Goal: Information Seeking & Learning: Learn about a topic

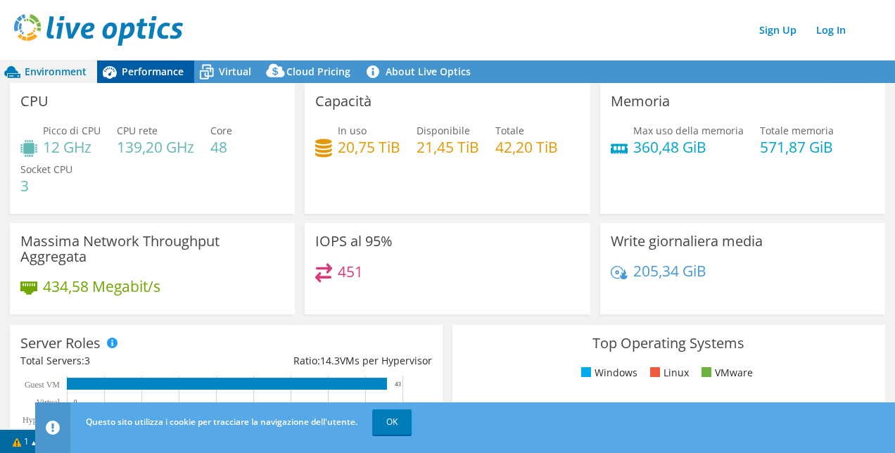
click at [151, 73] on span "Performance" at bounding box center [153, 71] width 62 height 13
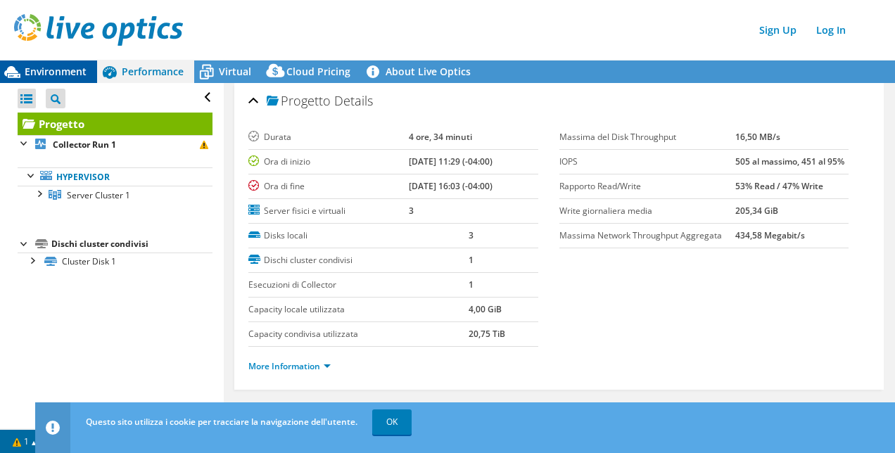
click at [58, 73] on span "Environment" at bounding box center [56, 71] width 62 height 13
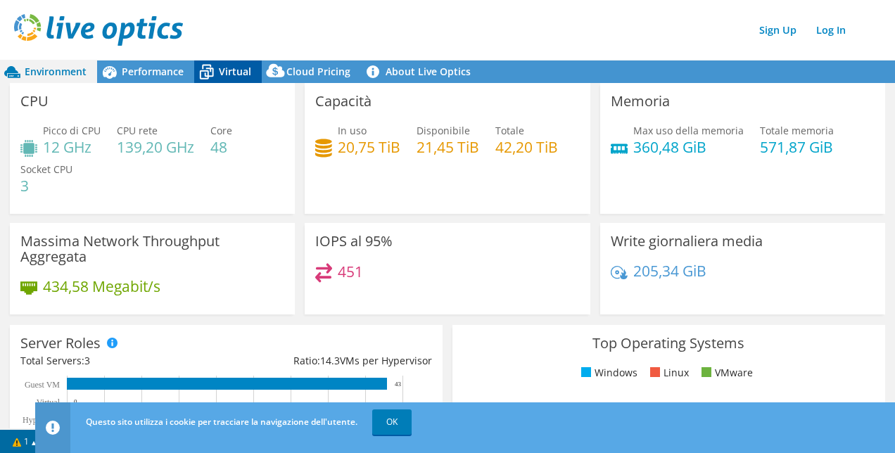
click at [230, 73] on span "Virtual" at bounding box center [235, 71] width 32 height 13
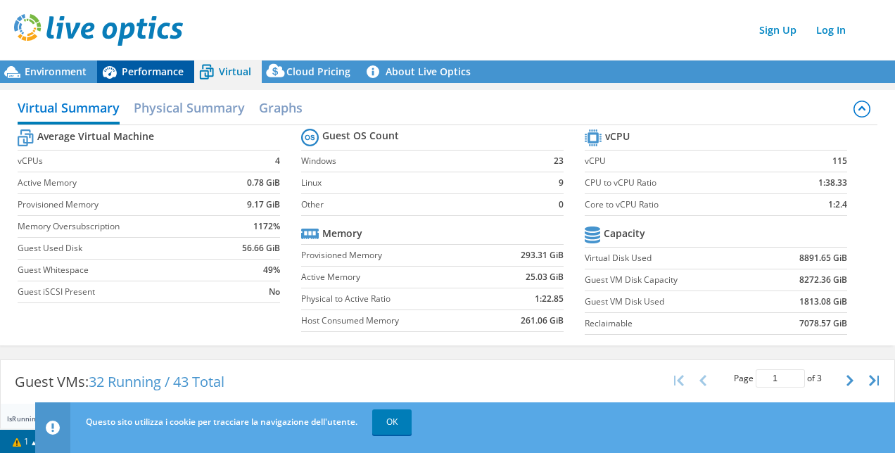
click at [127, 70] on span "Performance" at bounding box center [153, 71] width 62 height 13
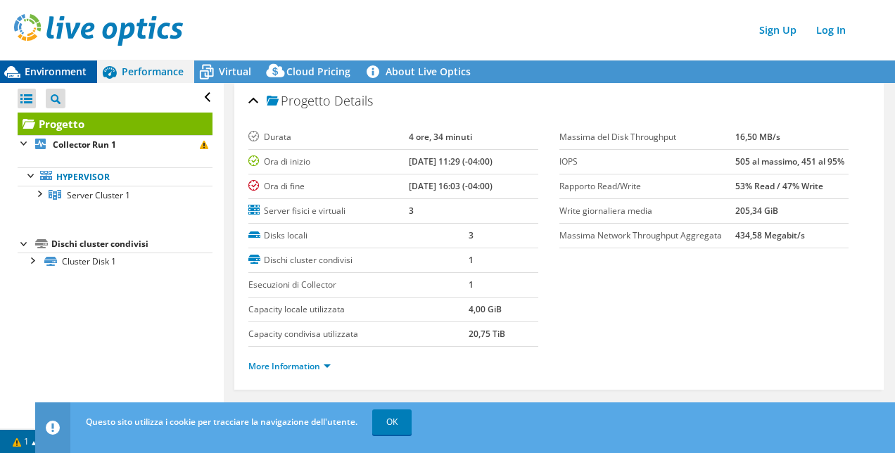
click at [54, 76] on span "Environment" at bounding box center [56, 71] width 62 height 13
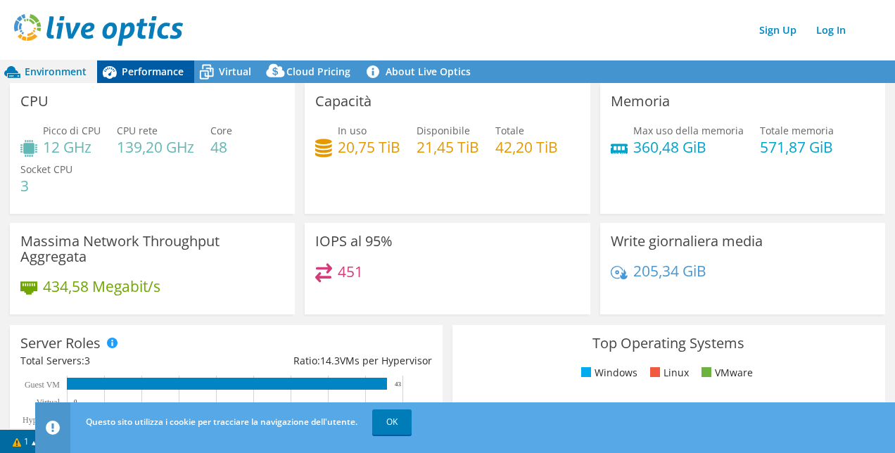
click at [150, 70] on span "Performance" at bounding box center [153, 71] width 62 height 13
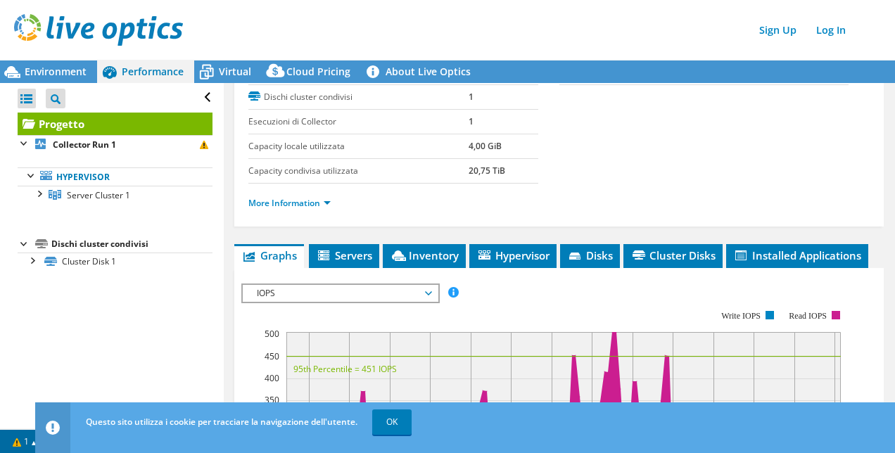
scroll to position [177, 0]
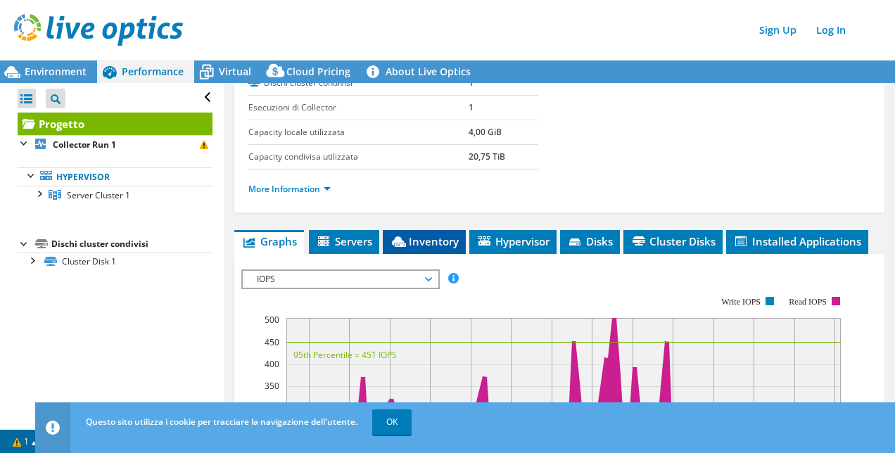
click at [441, 241] on span "Inventory" at bounding box center [424, 241] width 69 height 14
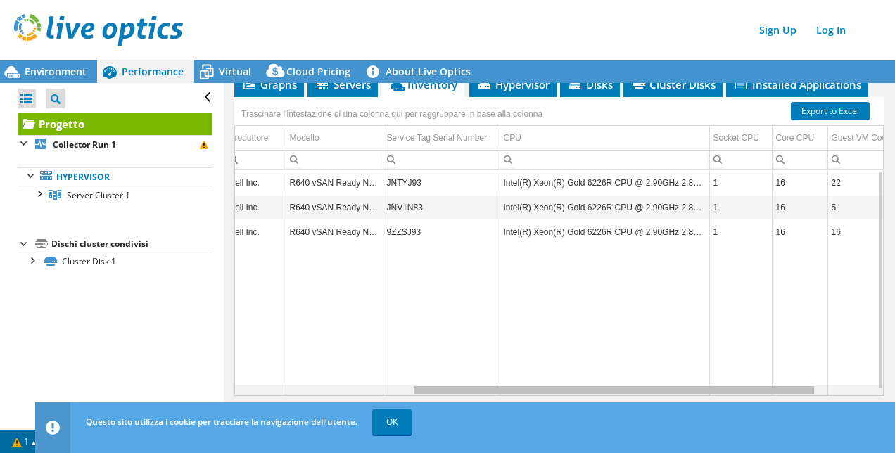
scroll to position [0, 0]
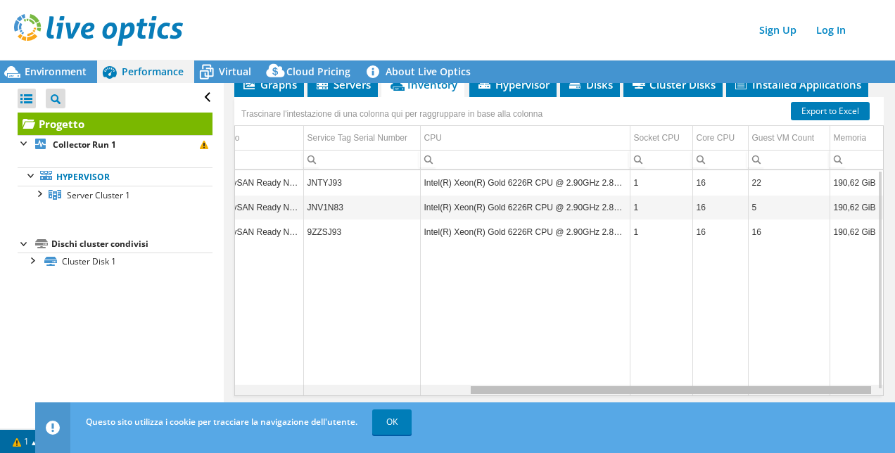
drag, startPoint x: 543, startPoint y: 389, endPoint x: 823, endPoint y: 408, distance: 280.1
click at [823, 408] on body "Sign Up Log In Questo sito utilizza i cookie per tracciare la navigazione dell'…" at bounding box center [447, 226] width 895 height 453
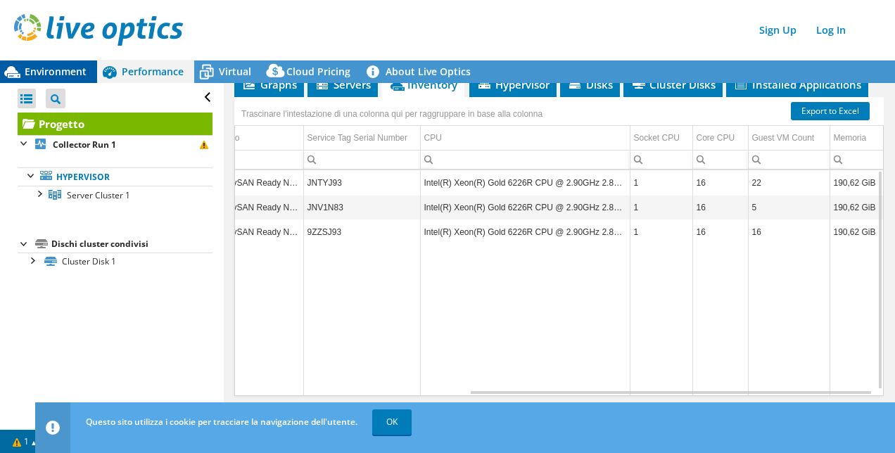
click at [46, 71] on span "Environment" at bounding box center [56, 71] width 62 height 13
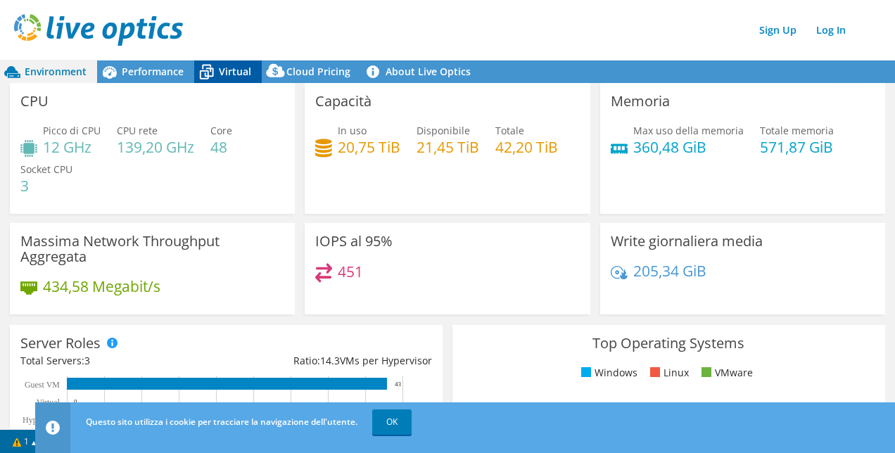
click at [235, 75] on span "Virtual" at bounding box center [235, 71] width 32 height 13
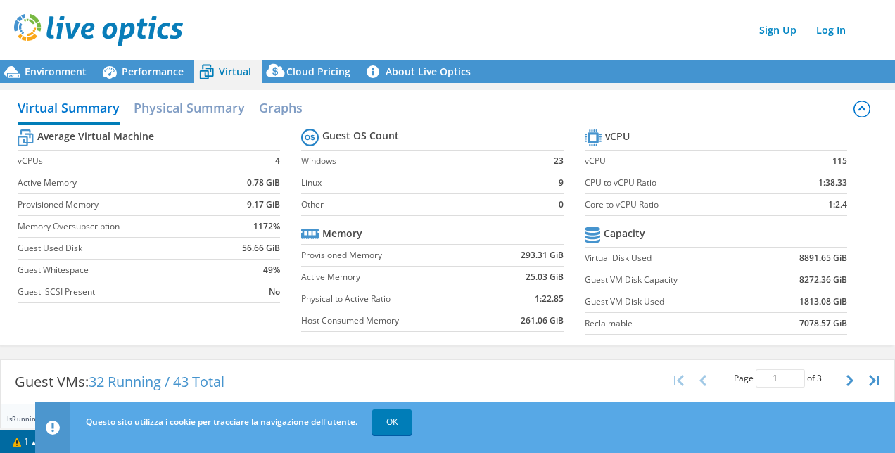
click at [229, 76] on span "Virtual" at bounding box center [235, 71] width 32 height 13
click at [186, 111] on h2 "Physical Summary" at bounding box center [189, 109] width 111 height 31
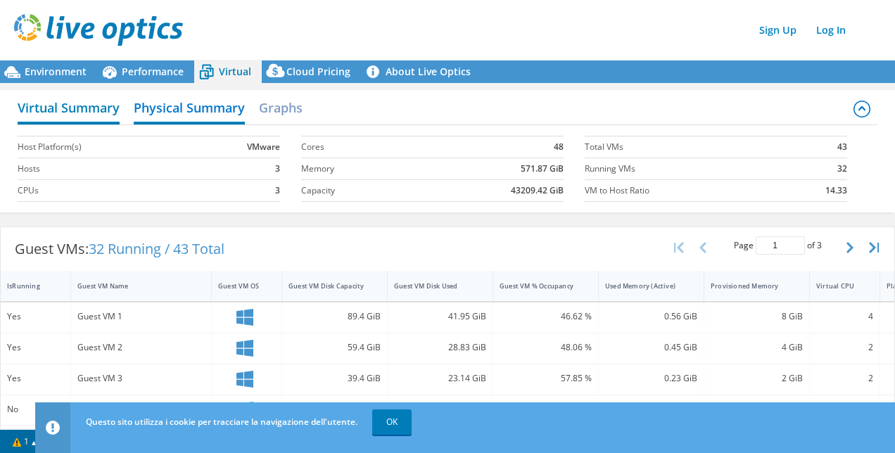
click at [87, 108] on h2 "Virtual Summary" at bounding box center [69, 109] width 102 height 31
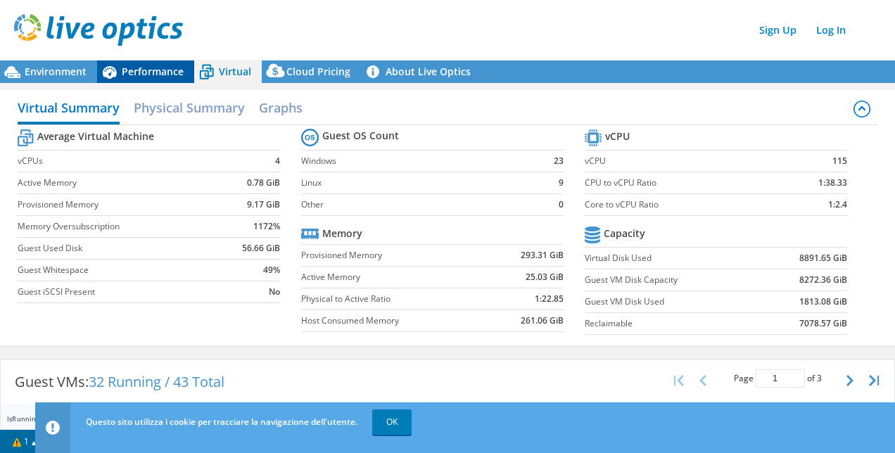
click at [163, 73] on span "Performance" at bounding box center [153, 71] width 62 height 13
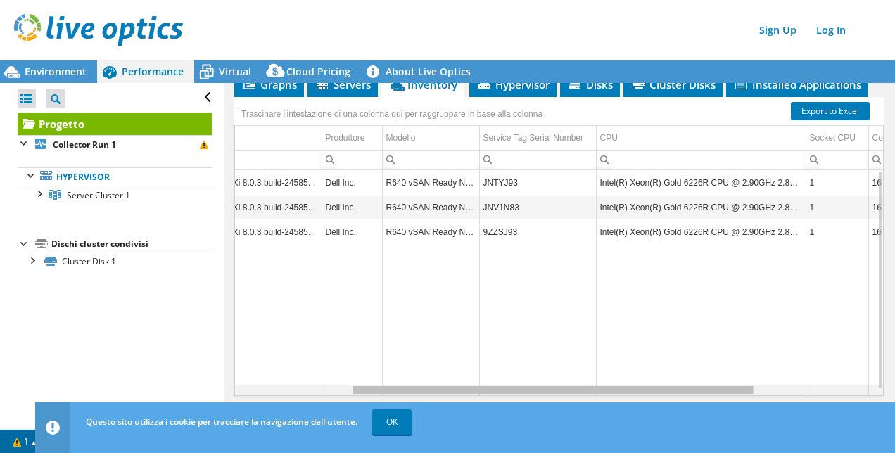
scroll to position [0, 146]
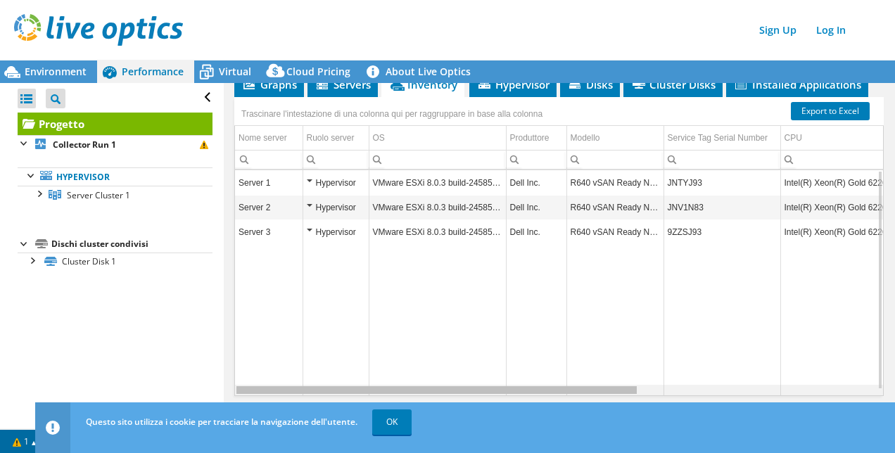
drag, startPoint x: 558, startPoint y: 392, endPoint x: 349, endPoint y: 384, distance: 208.5
click at [349, 384] on body "Sign Up Log In Questo sito utilizza i cookie per tracciare la navigazione dell'…" at bounding box center [447, 226] width 895 height 453
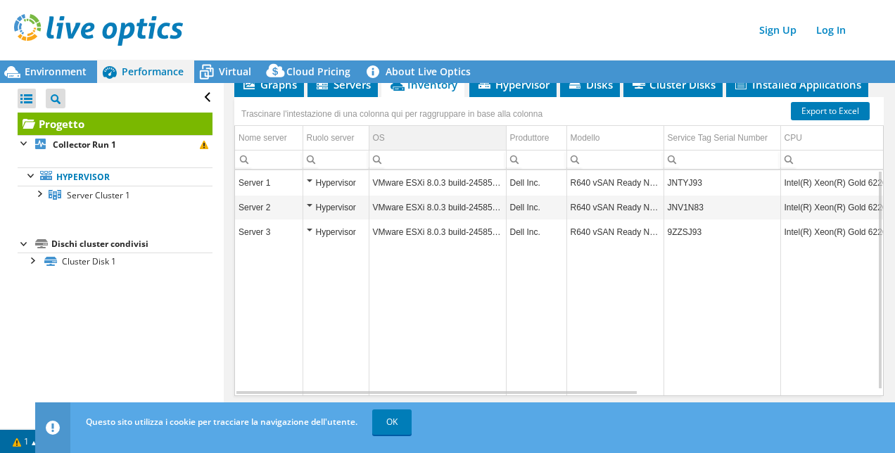
scroll to position [0, 0]
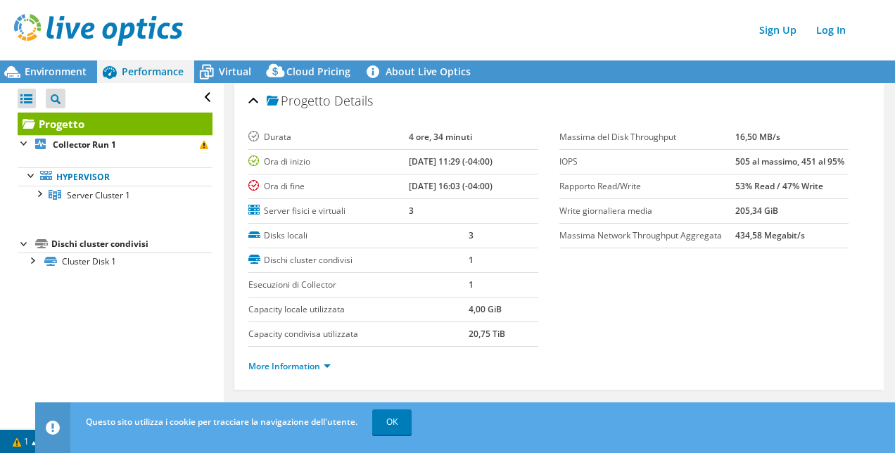
click at [661, 42] on div "Sign Up Log In" at bounding box center [461, 30] width 895 height 32
click at [68, 63] on div "Environment" at bounding box center [48, 72] width 97 height 23
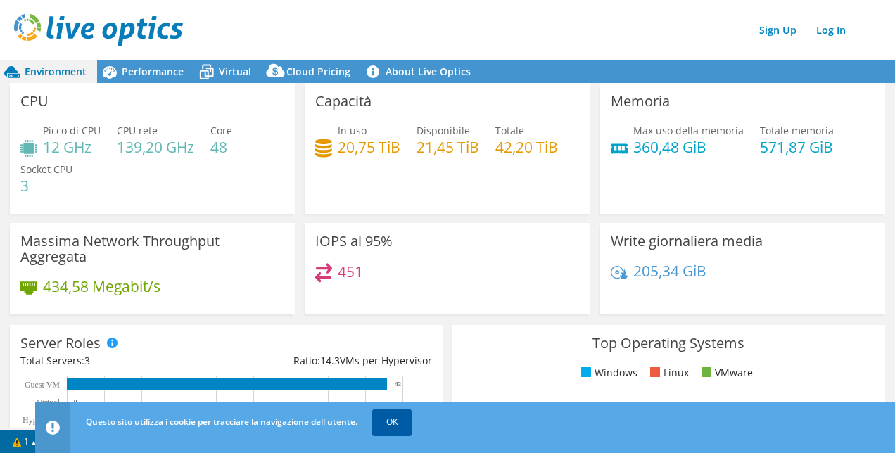
click at [404, 424] on link "OK" at bounding box center [391, 422] width 39 height 25
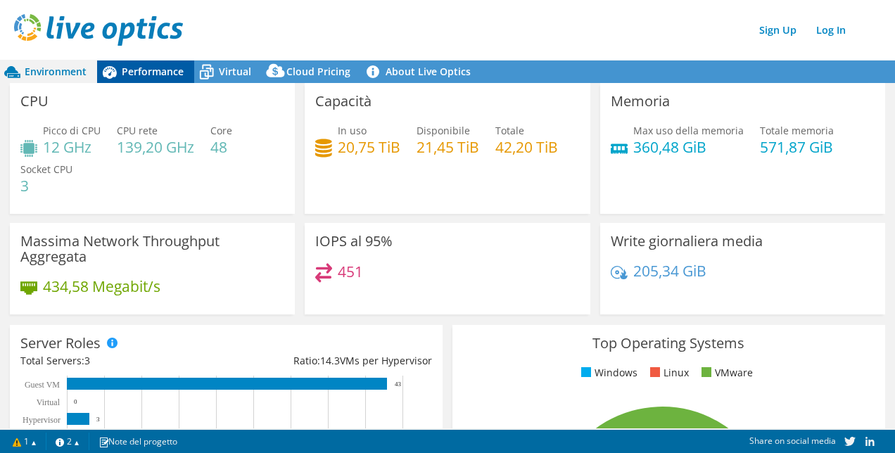
click at [143, 73] on span "Performance" at bounding box center [153, 71] width 62 height 13
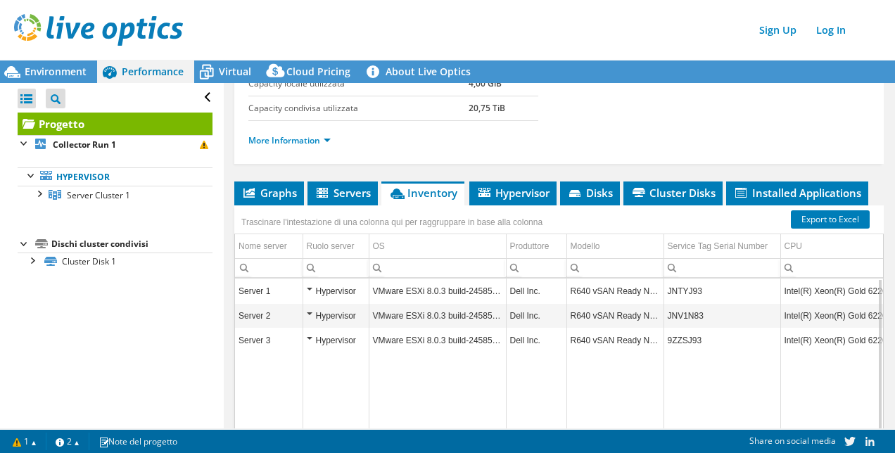
scroll to position [227, 0]
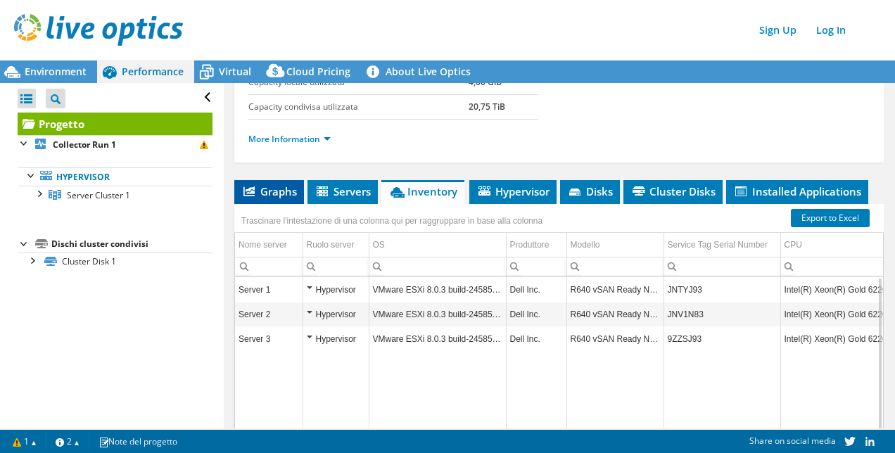
click at [267, 190] on span "Graphs" at bounding box center [269, 191] width 56 height 14
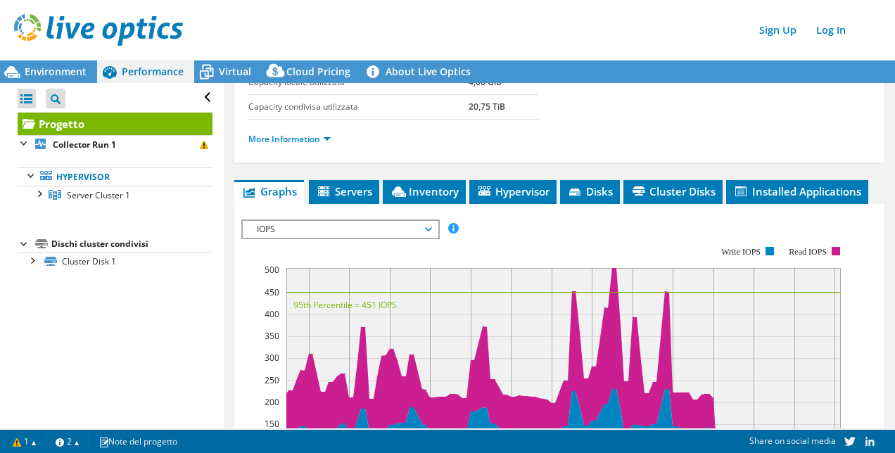
scroll to position [277, 0]
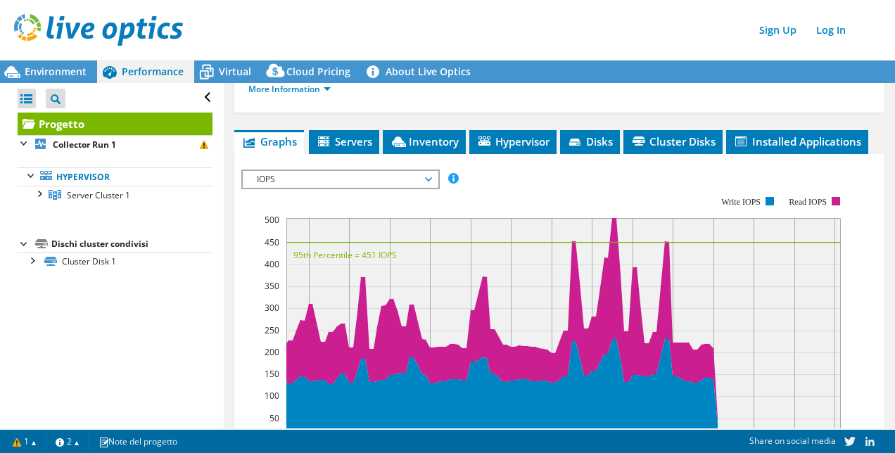
click at [427, 179] on span "IOPS" at bounding box center [340, 179] width 181 height 17
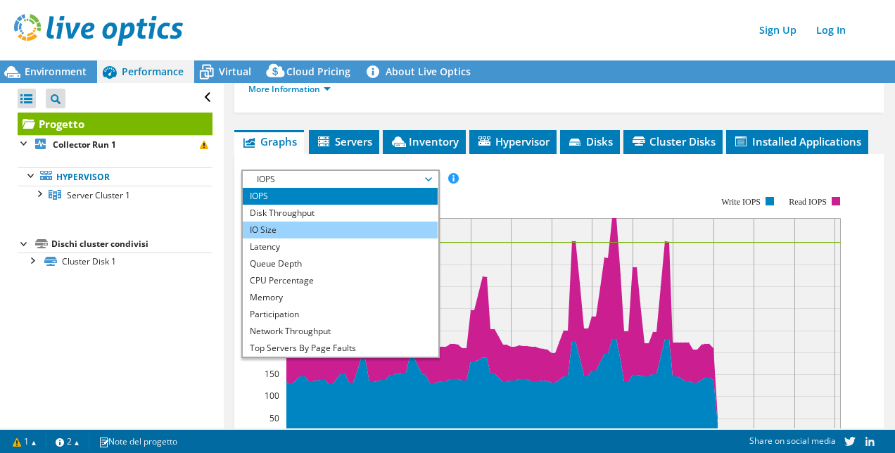
click at [380, 232] on li "IO Size" at bounding box center [340, 230] width 195 height 17
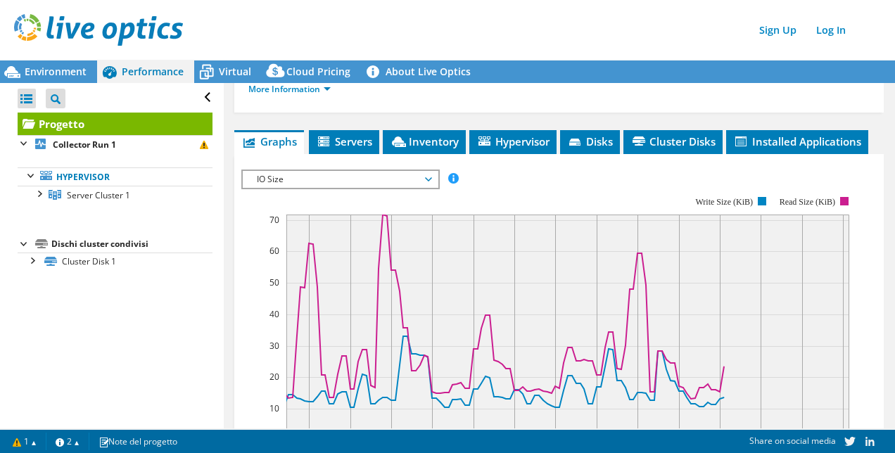
click at [430, 179] on span "IO Size" at bounding box center [340, 179] width 181 height 17
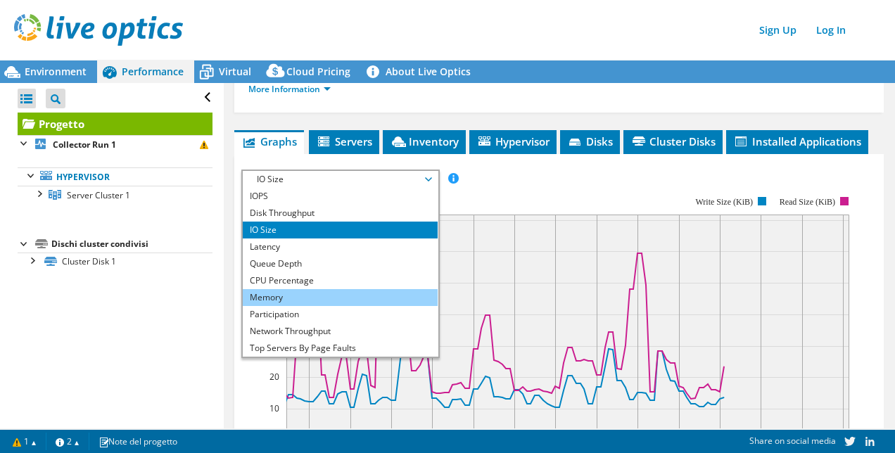
click at [357, 291] on li "Memory" at bounding box center [340, 297] width 195 height 17
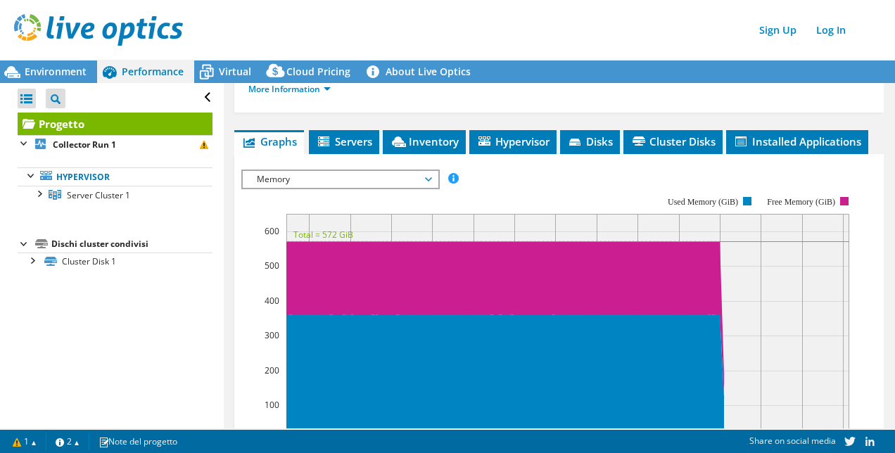
click at [414, 202] on rect at bounding box center [548, 319] width 615 height 282
click at [427, 180] on span "Memory" at bounding box center [340, 179] width 181 height 17
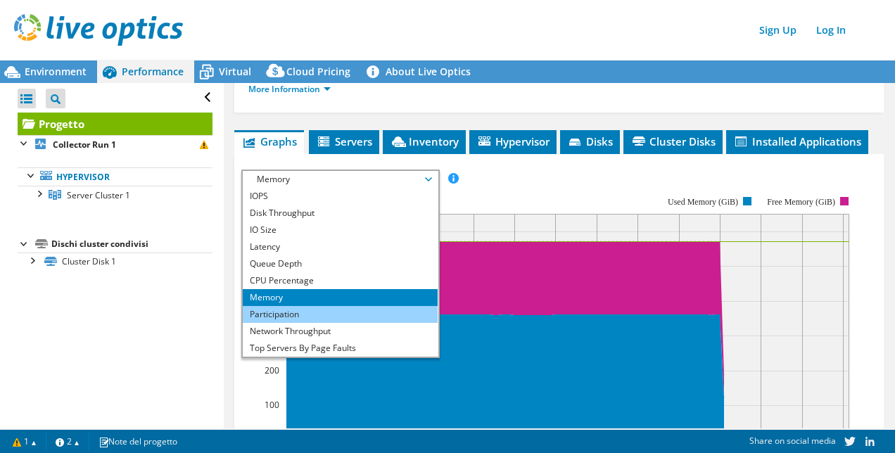
click at [356, 308] on li "Participation" at bounding box center [340, 314] width 195 height 17
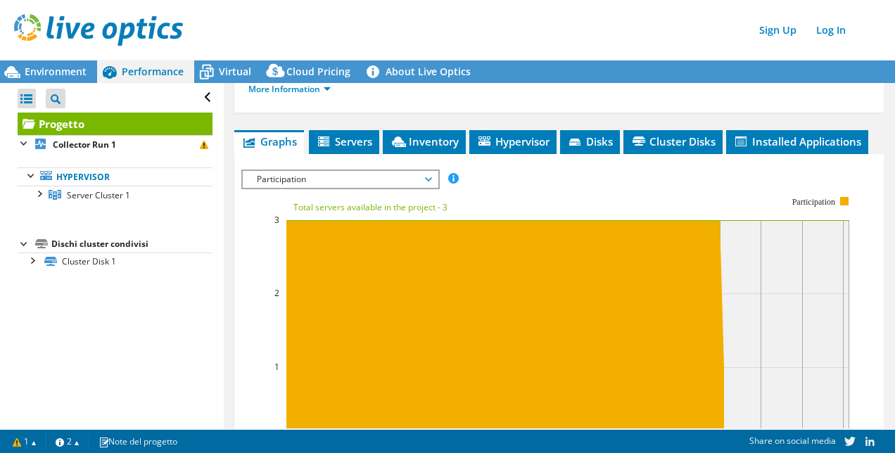
click at [429, 183] on span "Participation" at bounding box center [340, 179] width 181 height 17
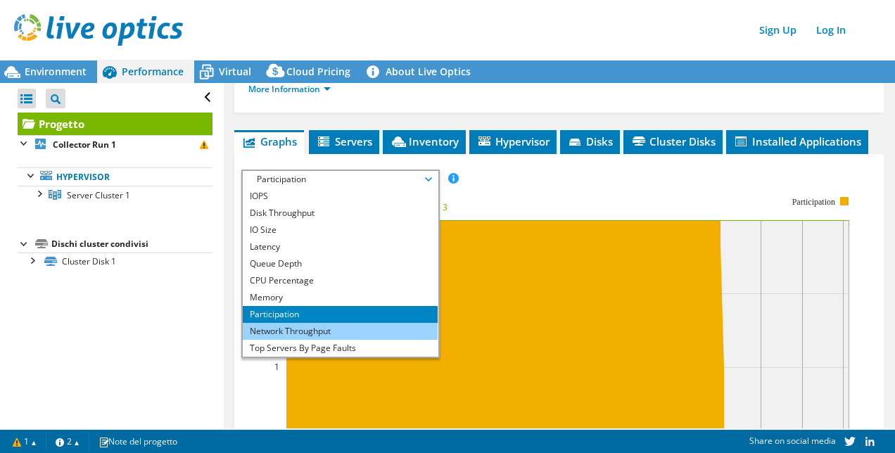
click at [367, 327] on li "Network Throughput" at bounding box center [340, 331] width 195 height 17
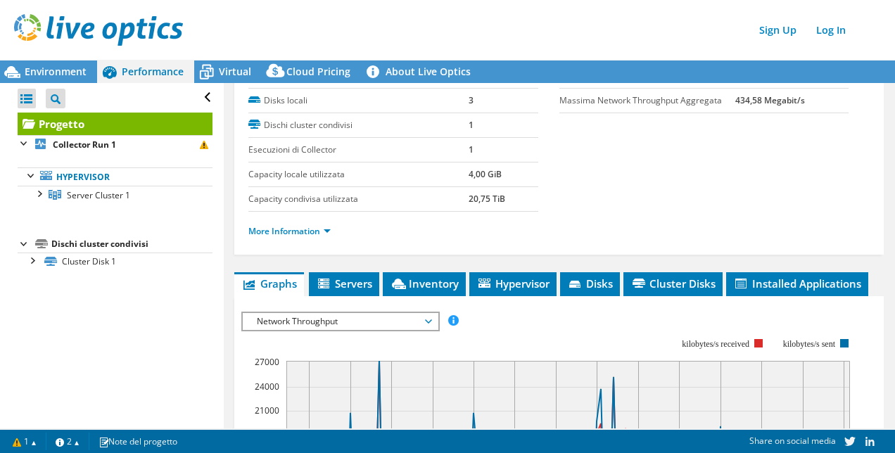
scroll to position [134, 0]
